Goal: Information Seeking & Learning: Learn about a topic

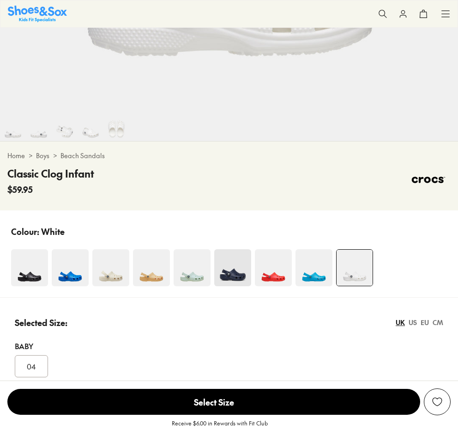
scroll to position [323, 0]
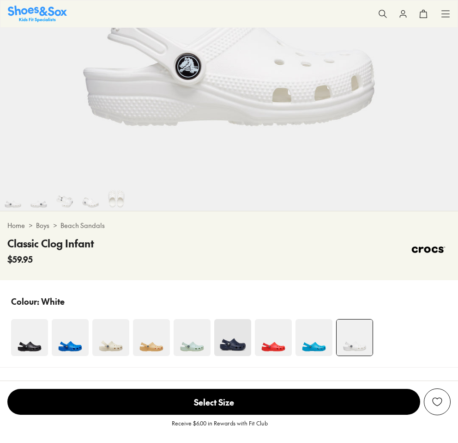
select select "*"
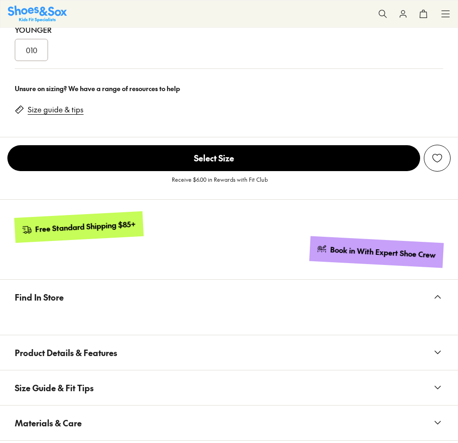
scroll to position [924, 0]
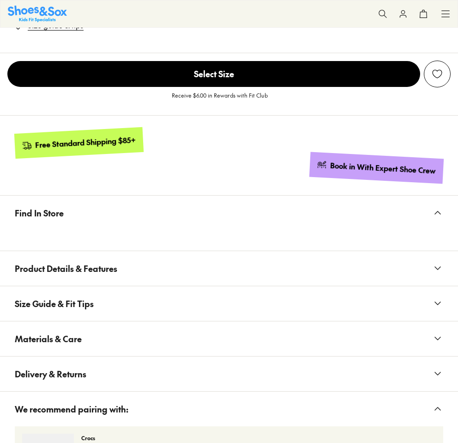
click at [301, 268] on button "Product Details & Features" at bounding box center [229, 268] width 458 height 35
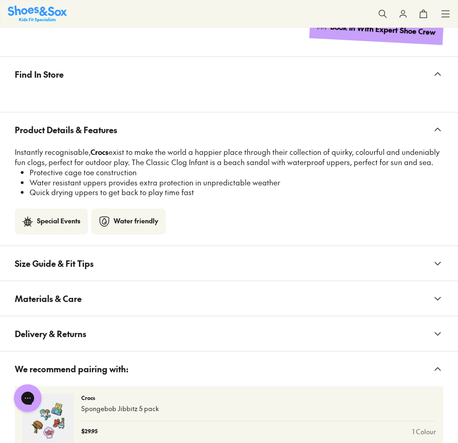
scroll to position [0, 0]
click at [278, 271] on button "Size Guide & Fit Tips" at bounding box center [229, 263] width 458 height 35
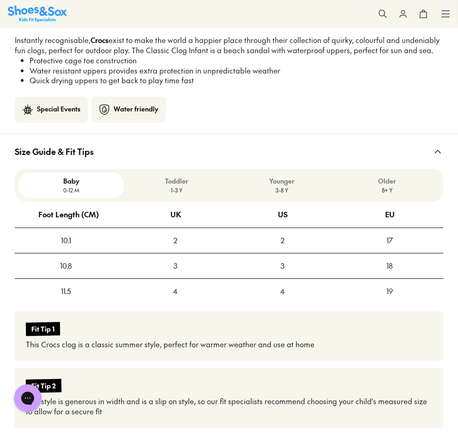
scroll to position [1248, 0]
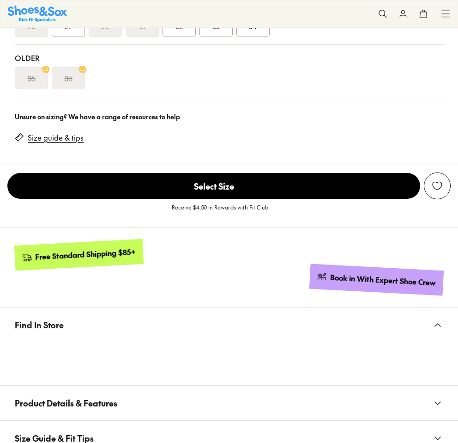
scroll to position [1017, 0]
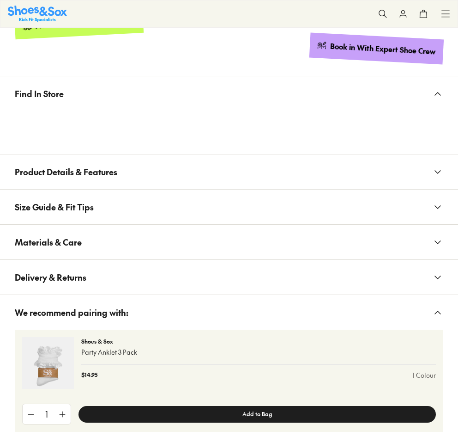
click at [281, 177] on button "Product Details & Features" at bounding box center [229, 171] width 458 height 35
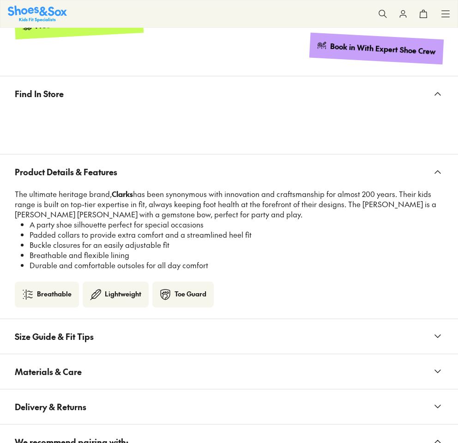
select select "*"
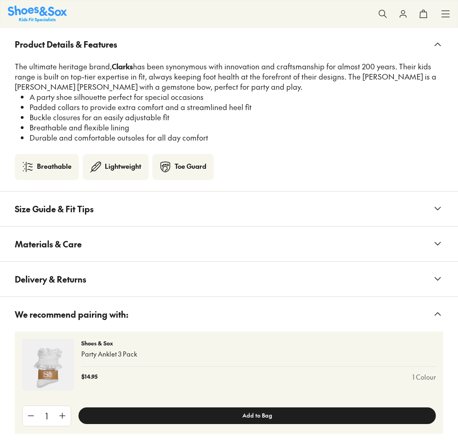
scroll to position [1201, 0]
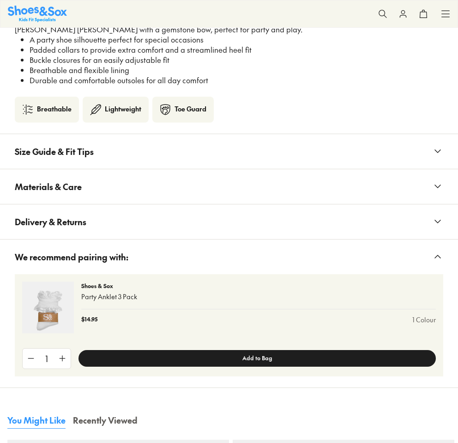
click at [259, 159] on button "Size Guide & Fit Tips" at bounding box center [229, 151] width 458 height 35
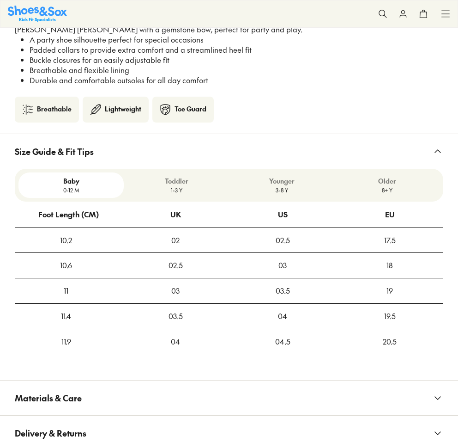
click at [262, 158] on button "Size Guide & Fit Tips" at bounding box center [229, 151] width 458 height 35
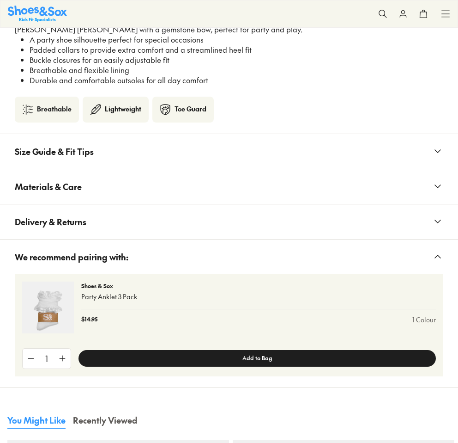
click at [258, 177] on button "Materials & Care" at bounding box center [229, 186] width 458 height 35
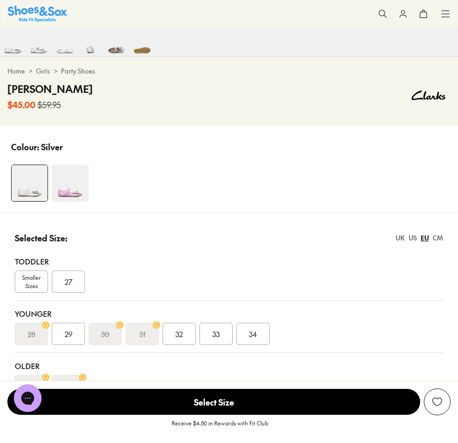
scroll to position [231, 0]
